Goal: Task Accomplishment & Management: Manage account settings

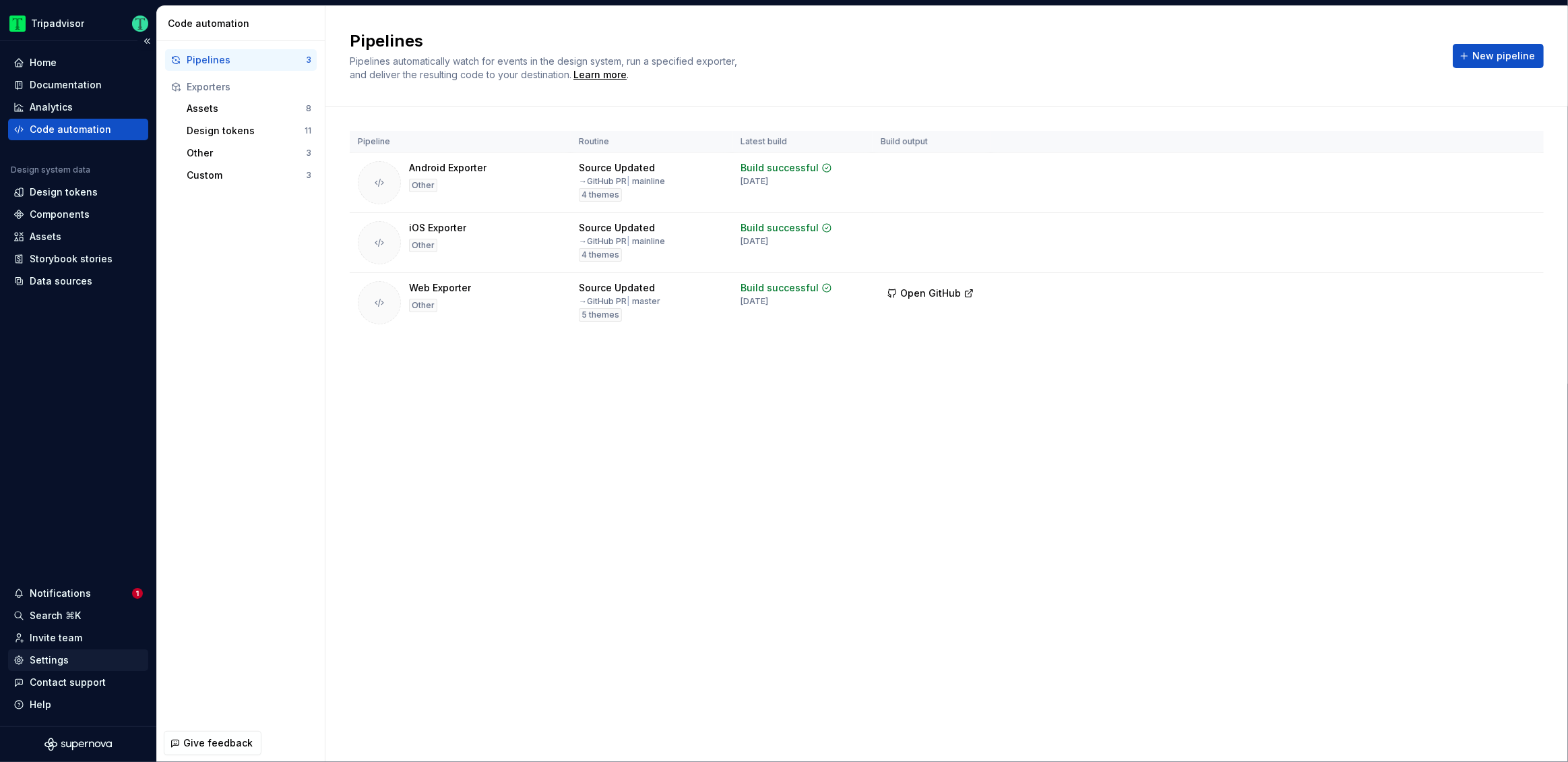
click at [49, 667] on div "Settings" at bounding box center [78, 659] width 140 height 21
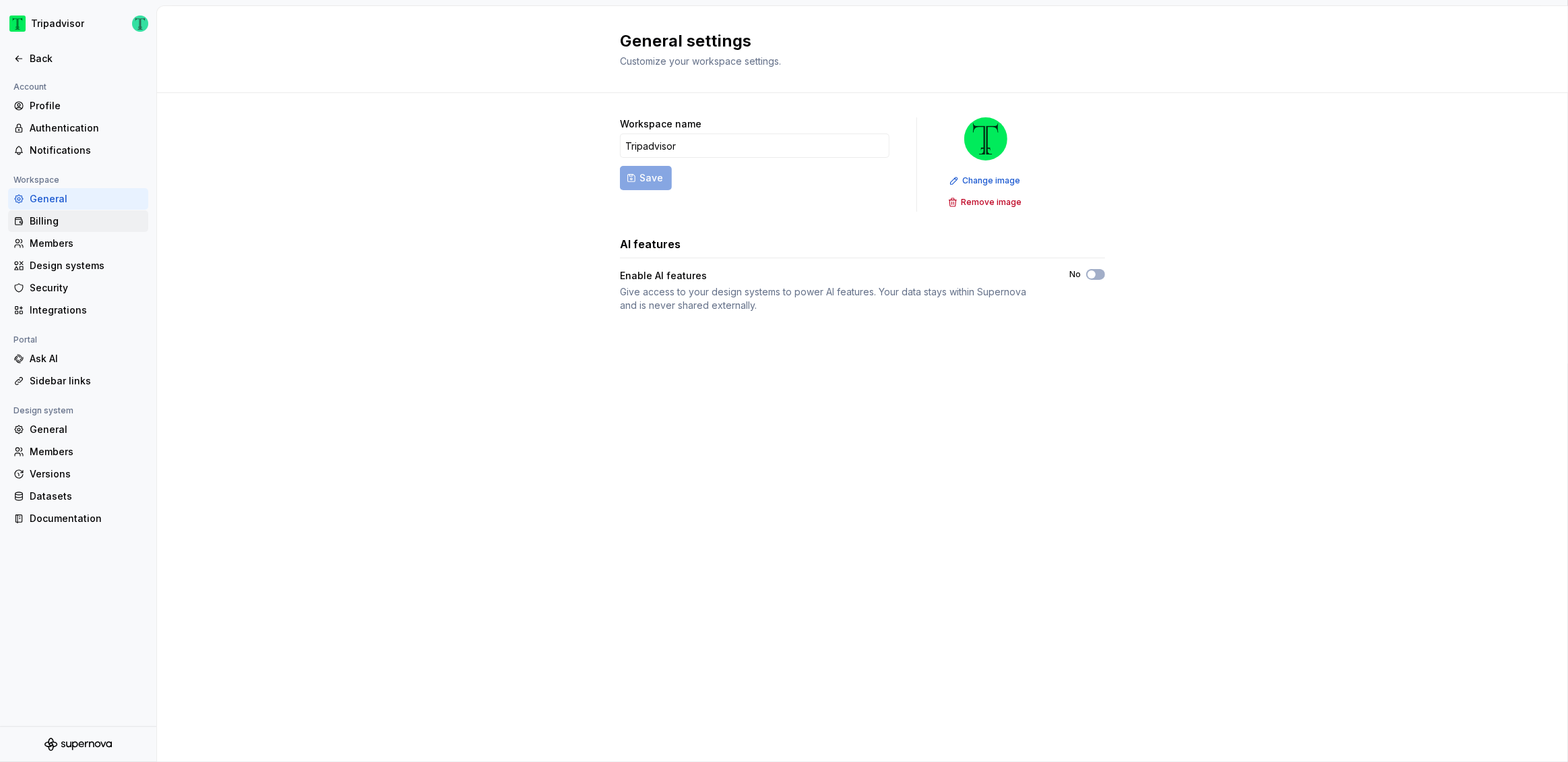
click at [52, 229] on div "Billing" at bounding box center [78, 221] width 140 height 21
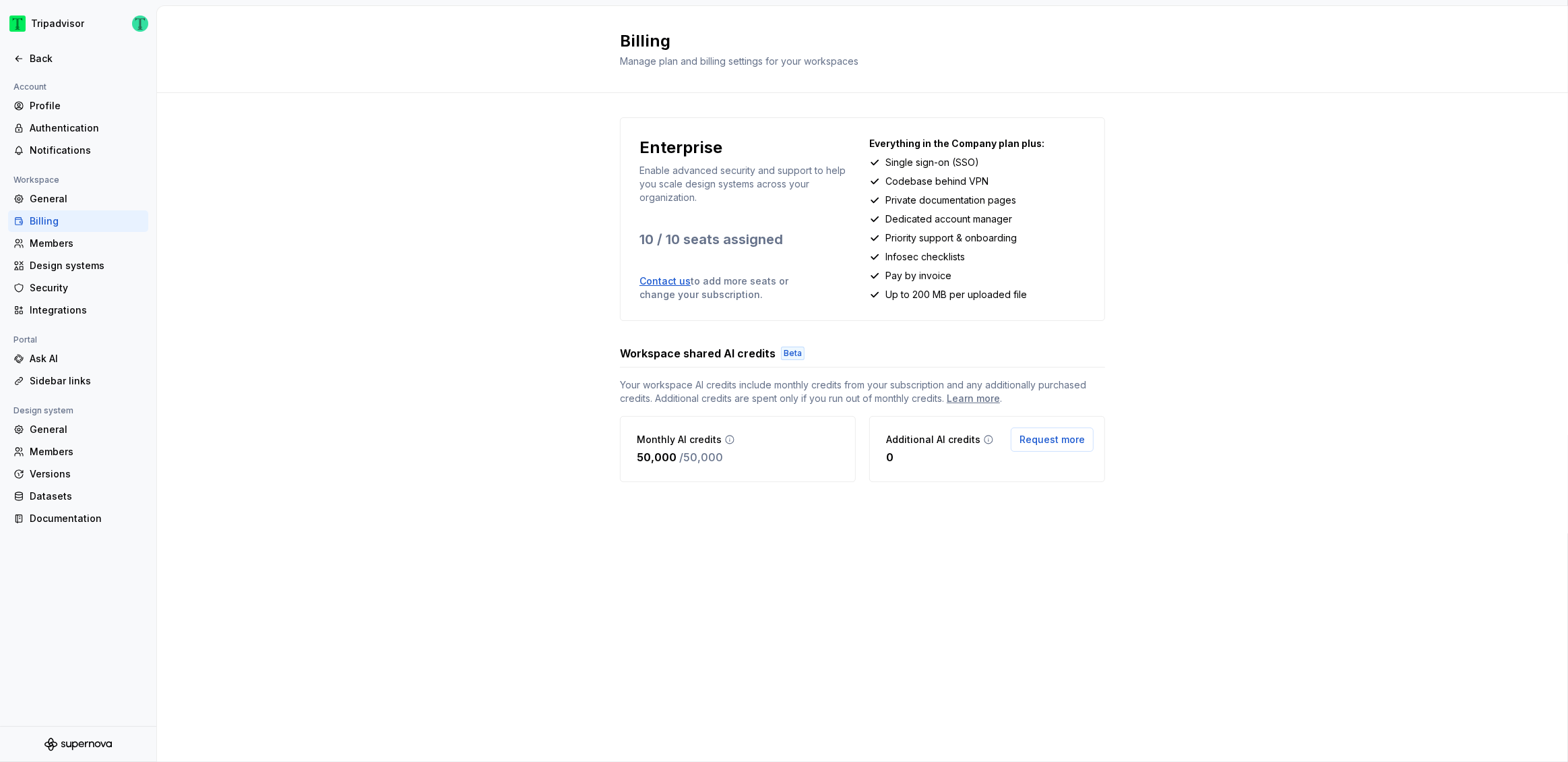
click at [805, 534] on div "Billing Manage plan and billing settings for your workspaces Enterprise Enable …" at bounding box center [862, 383] width 1411 height 755
click at [1048, 437] on span "Request more" at bounding box center [1052, 439] width 65 height 14
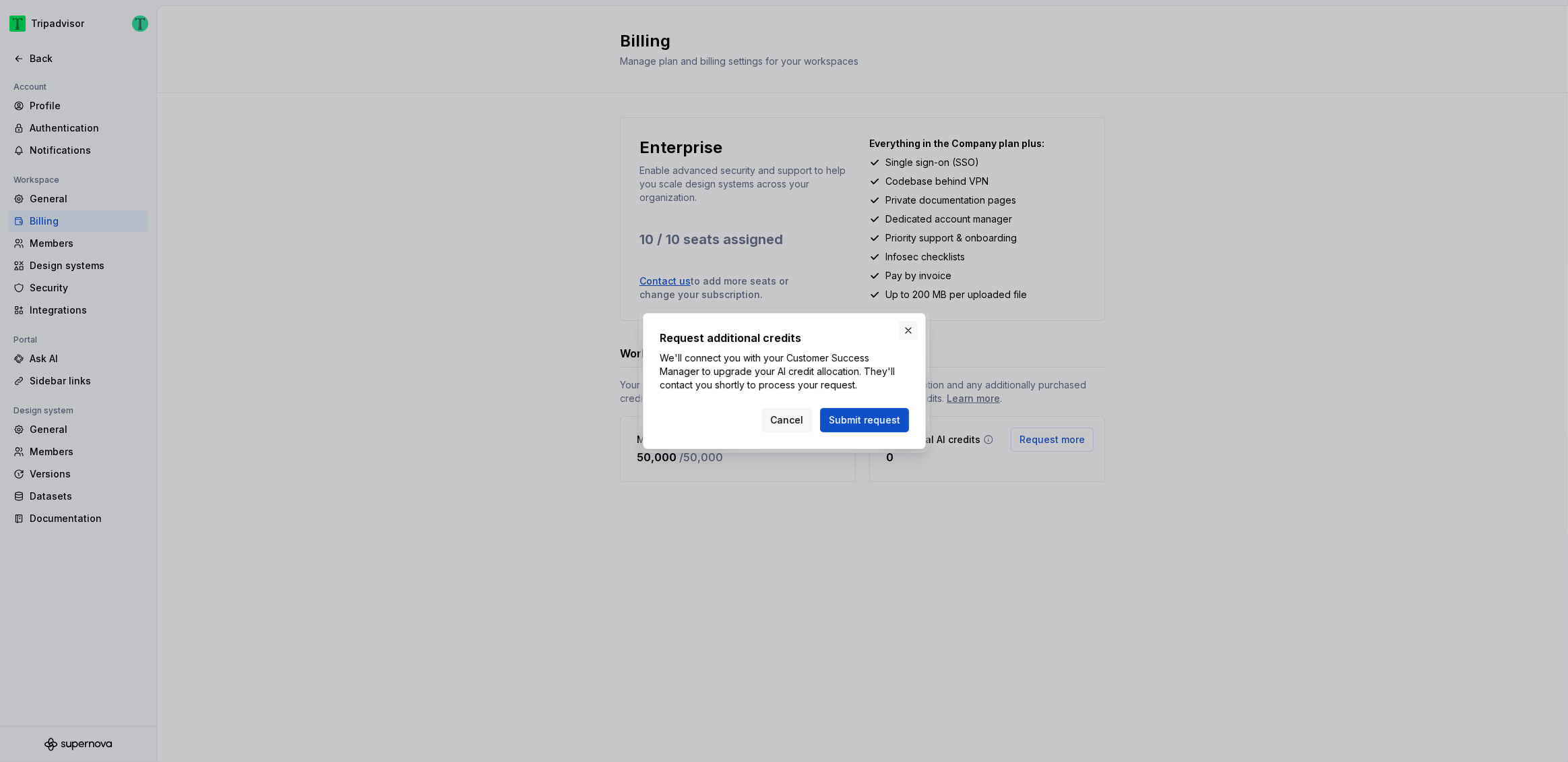
click at [909, 331] on button "button" at bounding box center [908, 330] width 19 height 19
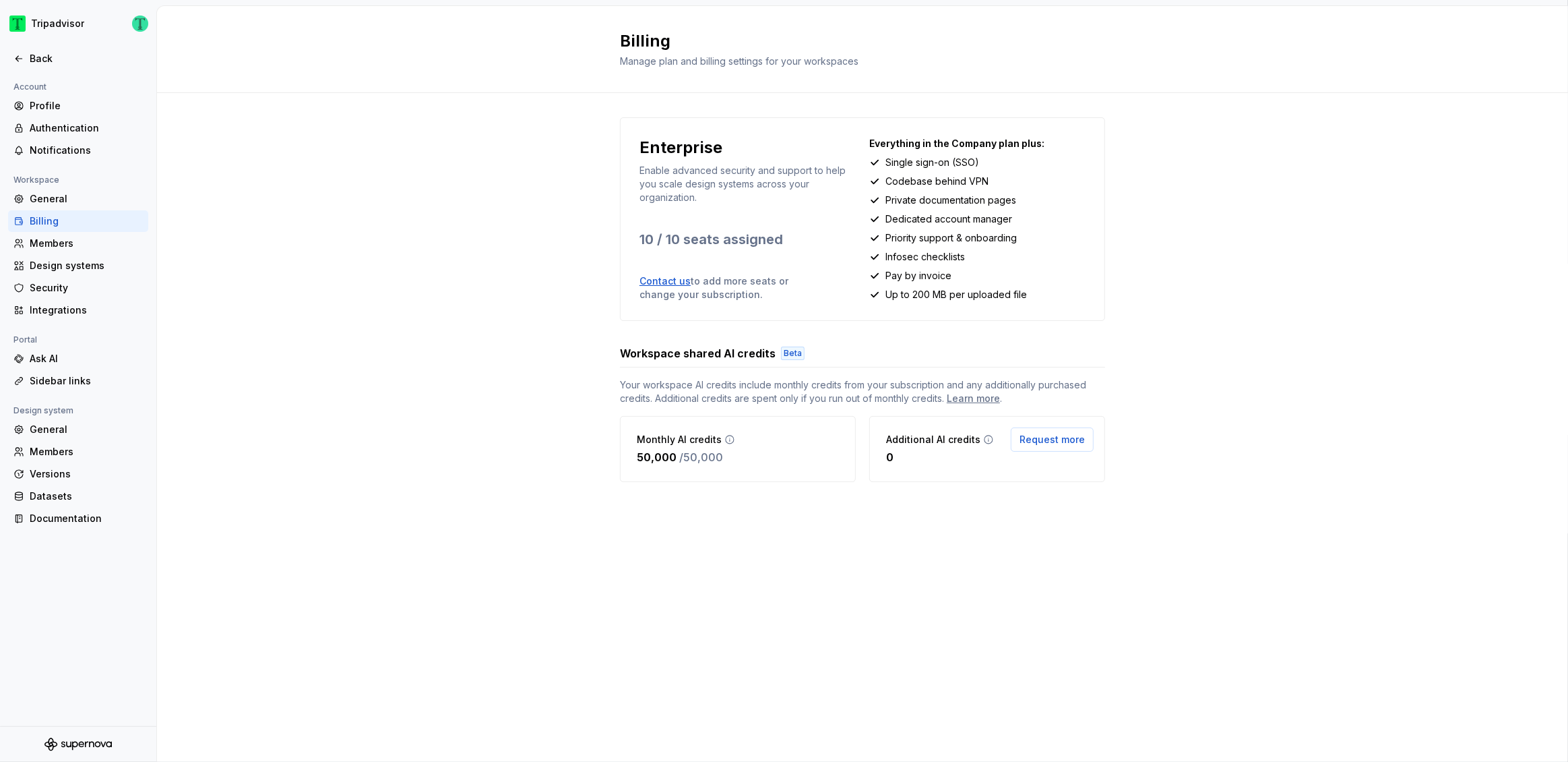
click at [729, 557] on div "Billing Manage plan and billing settings for your workspaces Enterprise Enable …" at bounding box center [862, 383] width 1411 height 755
drag, startPoint x: 638, startPoint y: 437, endPoint x: 722, endPoint y: 460, distance: 87.1
click at [722, 460] on div "Monthly AI credits 50,000 / 50,000" at bounding box center [686, 449] width 99 height 32
copy div "Monthly AI credits 50,000 / 50,000"
